Goal: Task Accomplishment & Management: Manage account settings

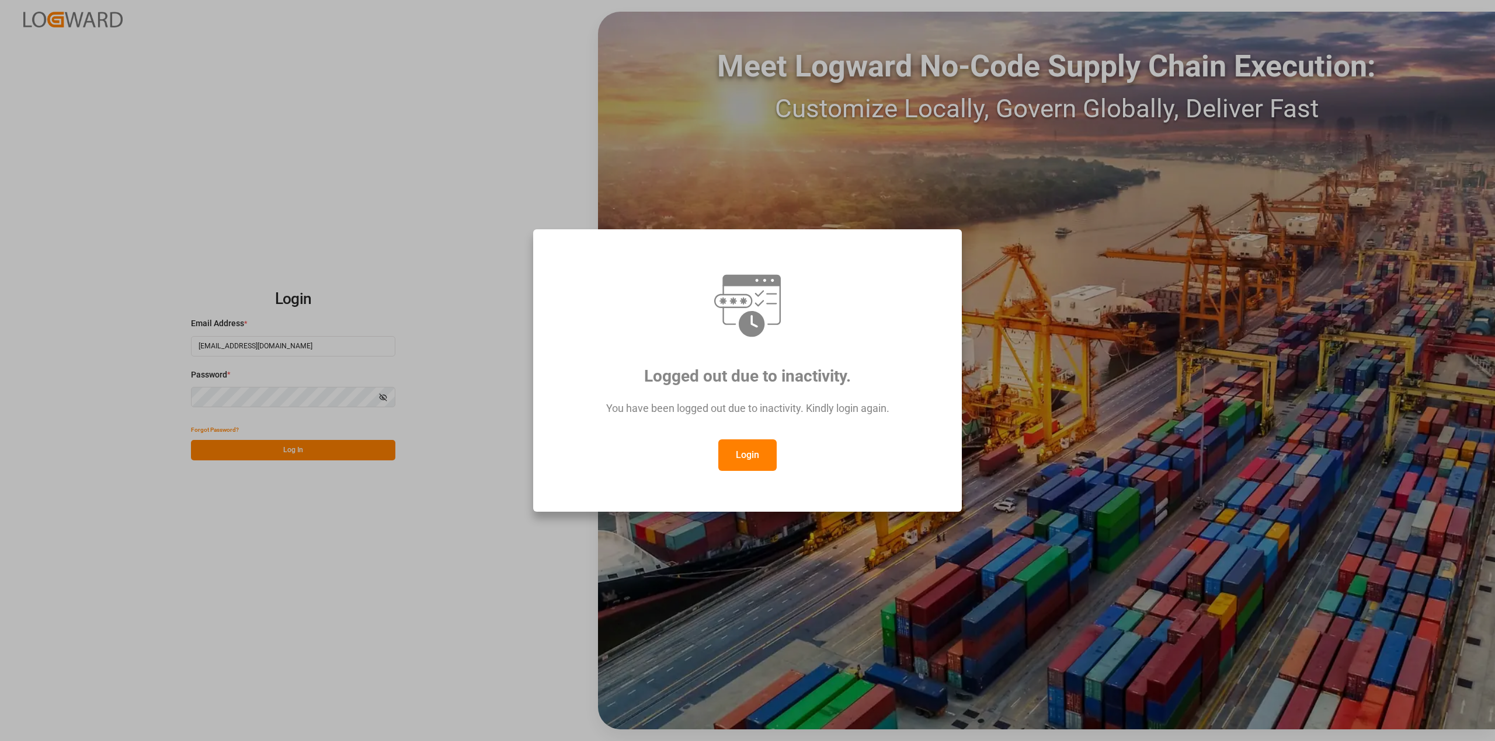
click at [750, 462] on button "Login" at bounding box center [747, 456] width 58 height 32
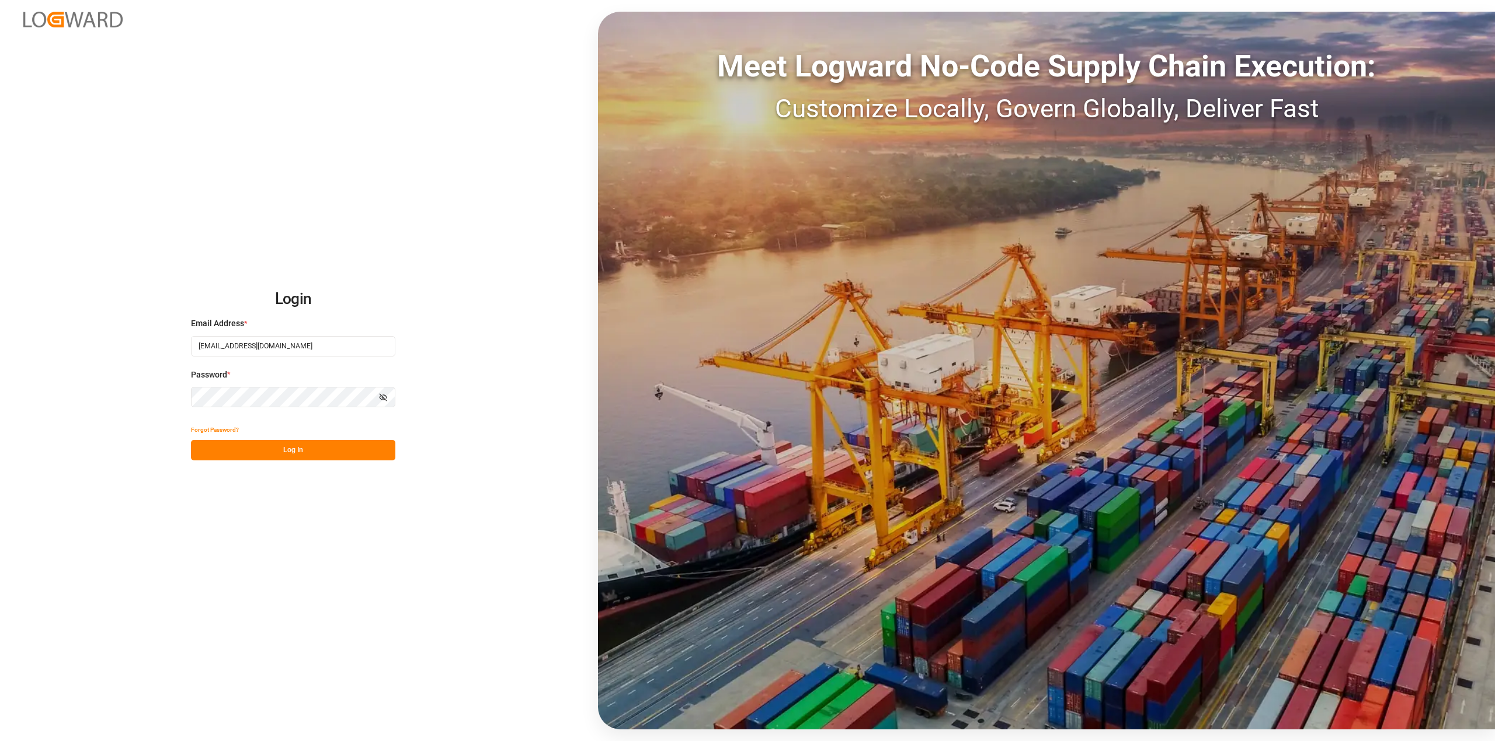
click at [343, 452] on button "Log In" at bounding box center [293, 450] width 204 height 20
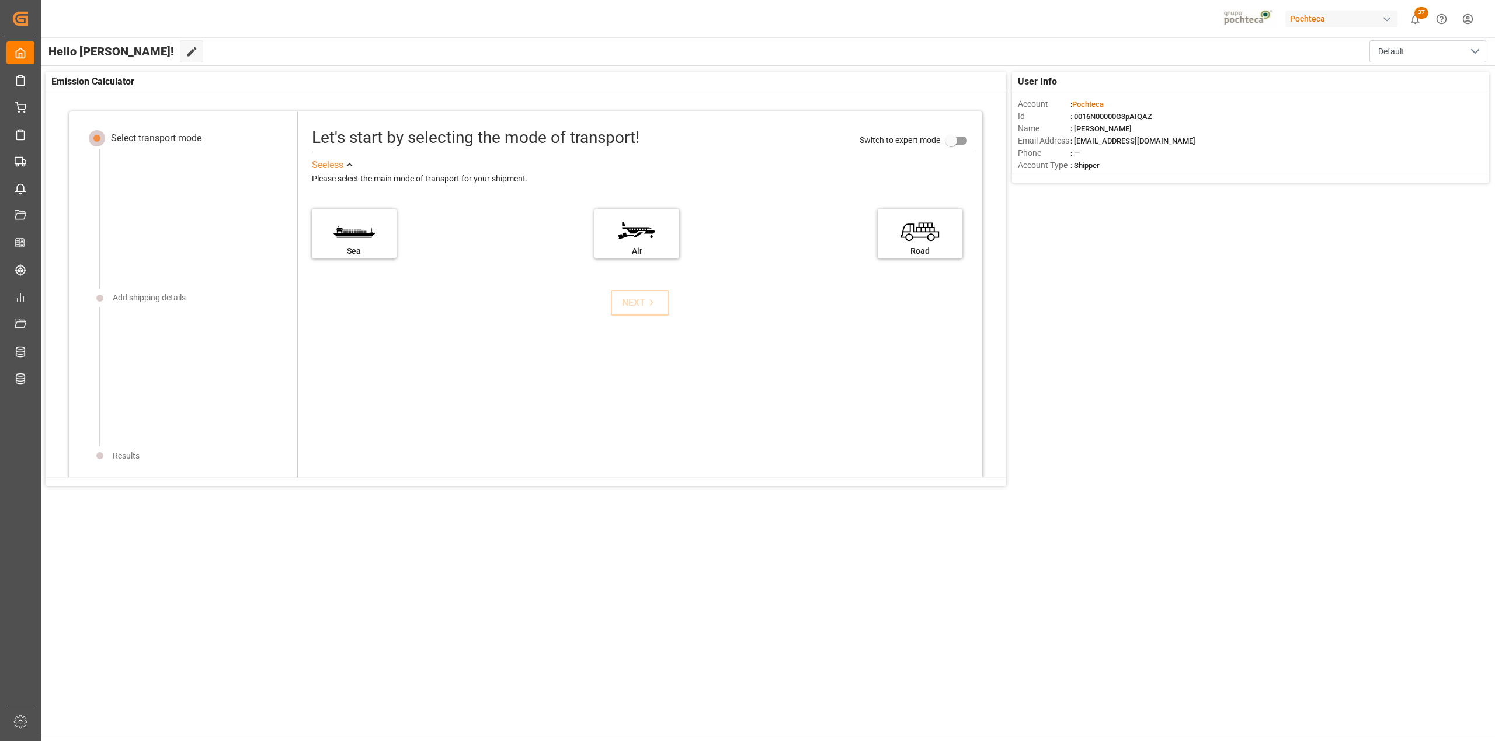
click at [369, 314] on div "NEXT" at bounding box center [640, 303] width 680 height 26
